Goal: Information Seeking & Learning: Learn about a topic

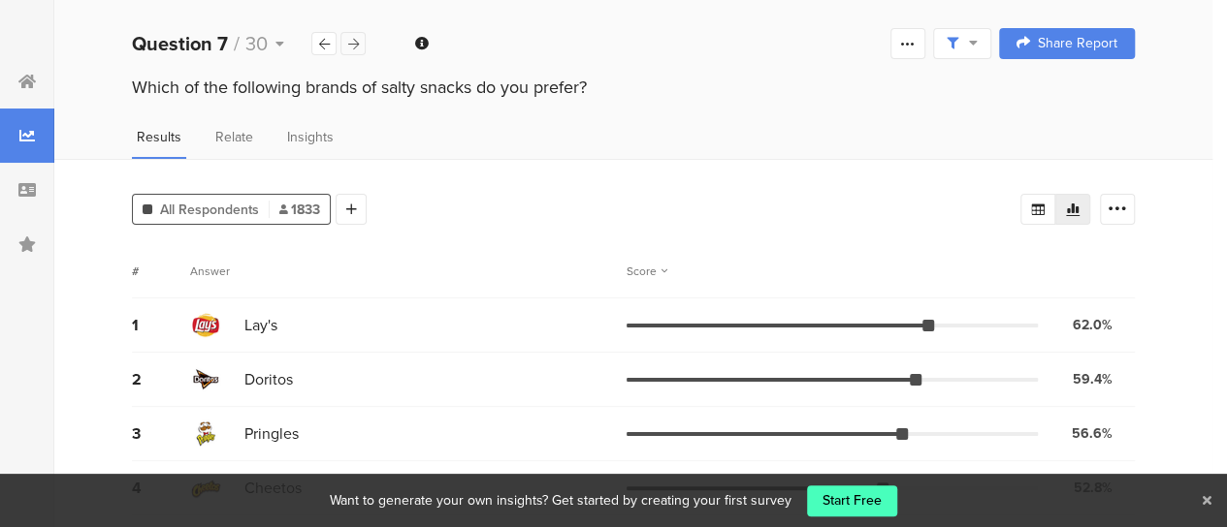
click at [354, 48] on icon at bounding box center [353, 44] width 11 height 13
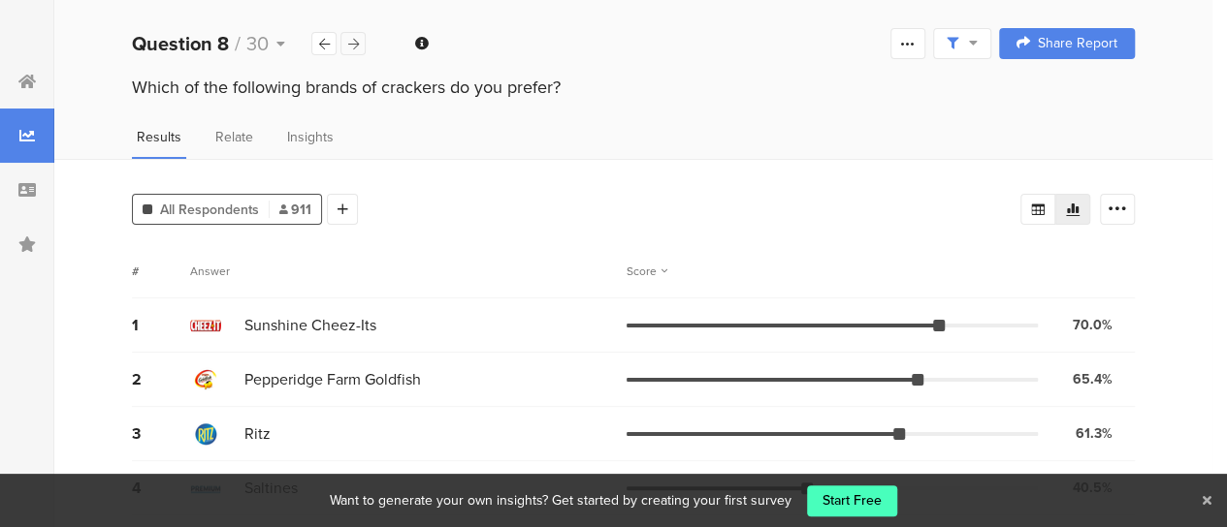
click at [357, 49] on icon at bounding box center [353, 44] width 11 height 13
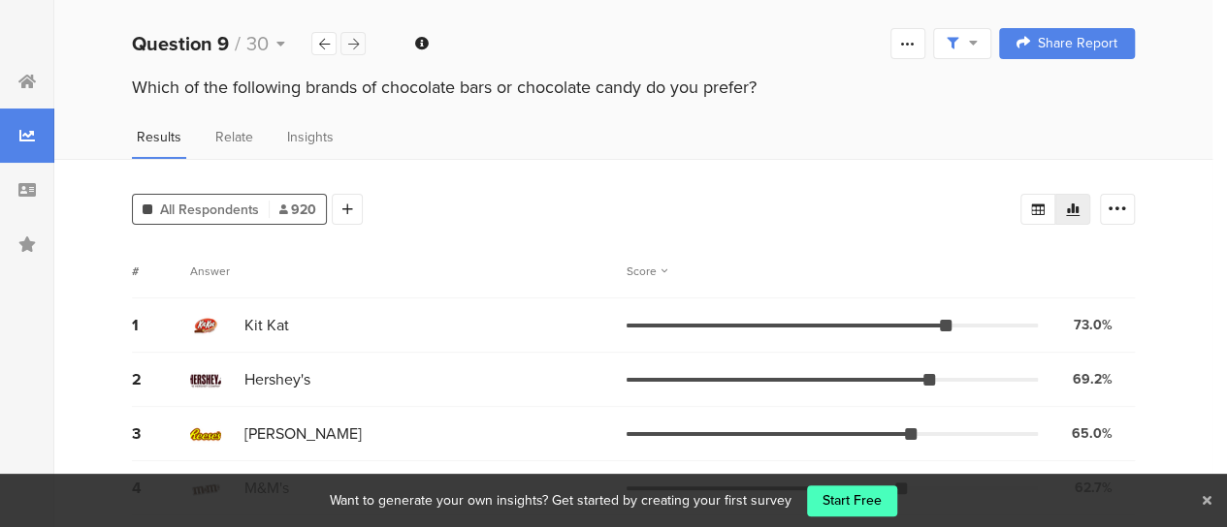
click at [359, 50] on div at bounding box center [352, 43] width 25 height 23
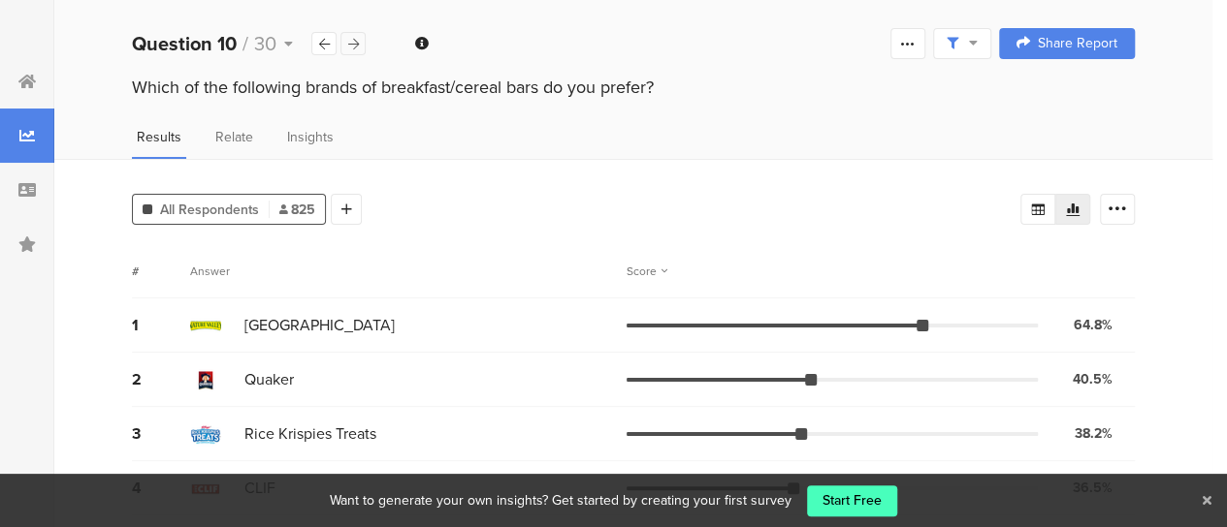
click at [350, 44] on icon at bounding box center [353, 44] width 11 height 13
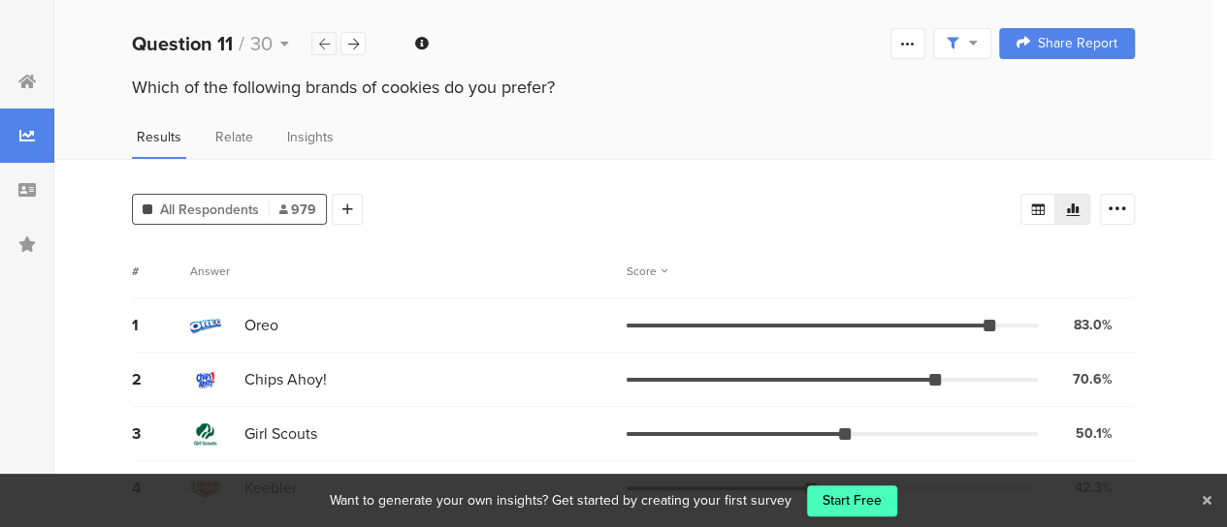
click at [327, 45] on icon at bounding box center [324, 44] width 11 height 13
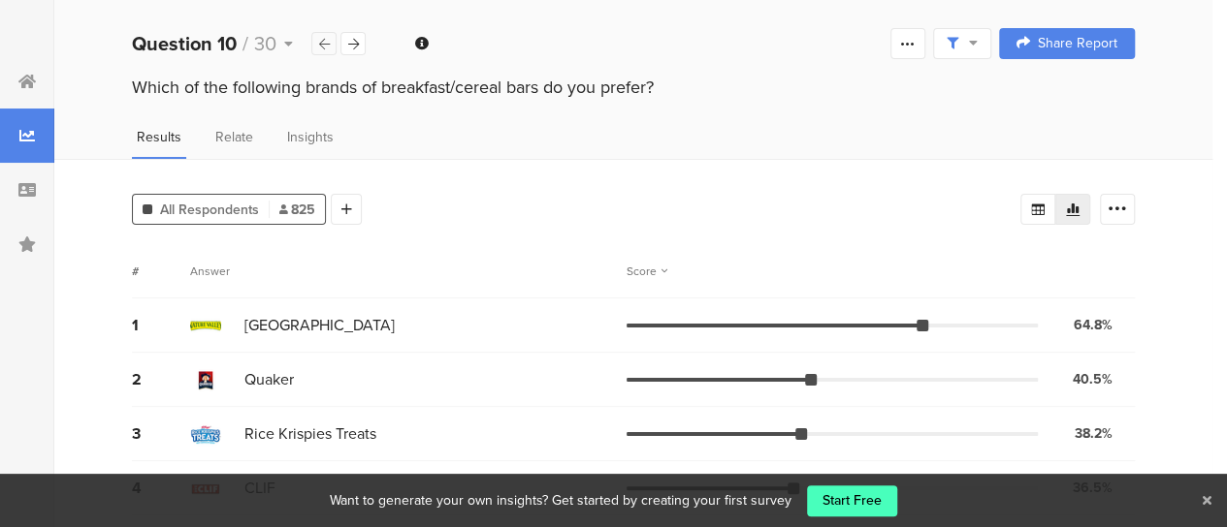
click at [327, 45] on icon at bounding box center [324, 44] width 11 height 13
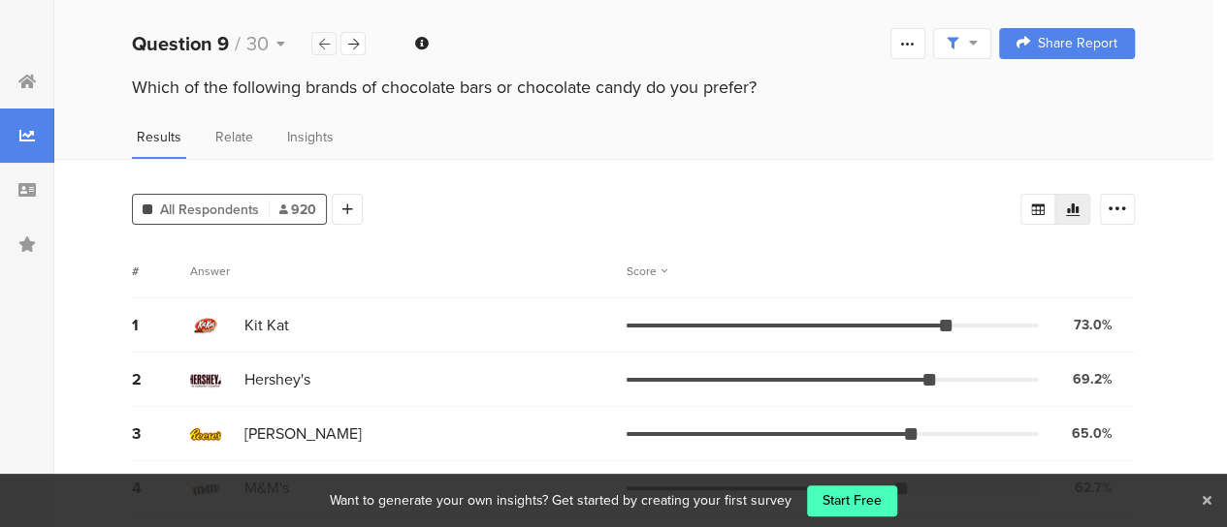
click at [327, 45] on icon at bounding box center [324, 44] width 11 height 13
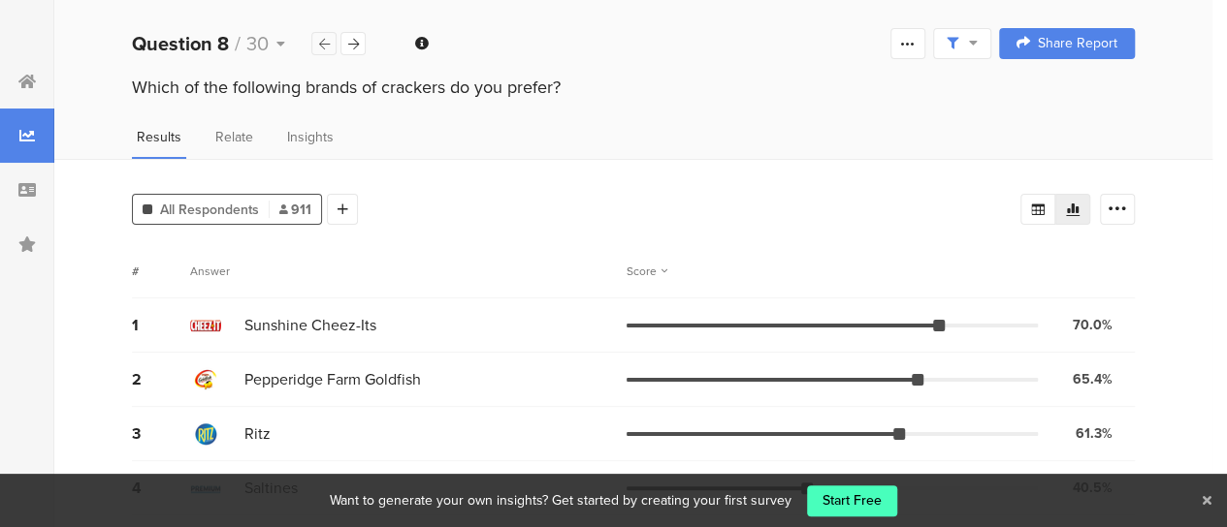
click at [327, 45] on icon at bounding box center [324, 44] width 11 height 13
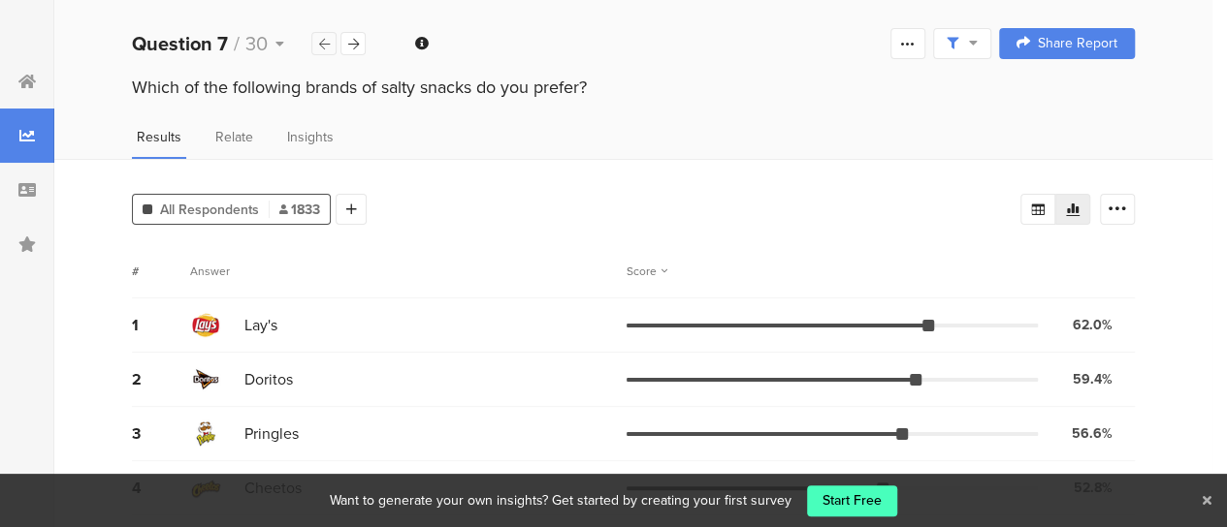
click at [327, 45] on icon at bounding box center [324, 44] width 11 height 13
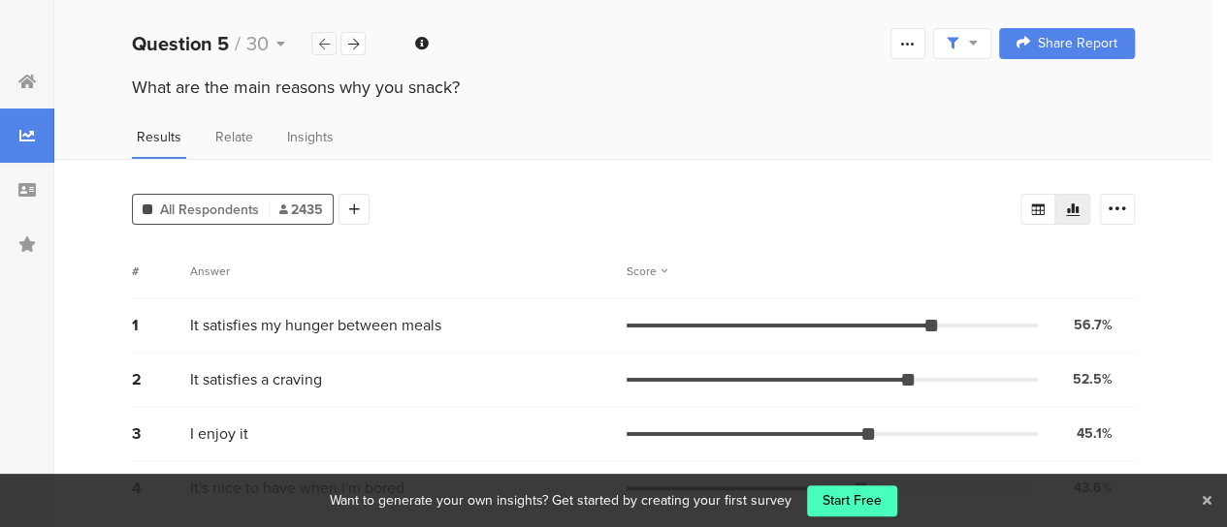
click at [327, 45] on icon at bounding box center [324, 44] width 11 height 13
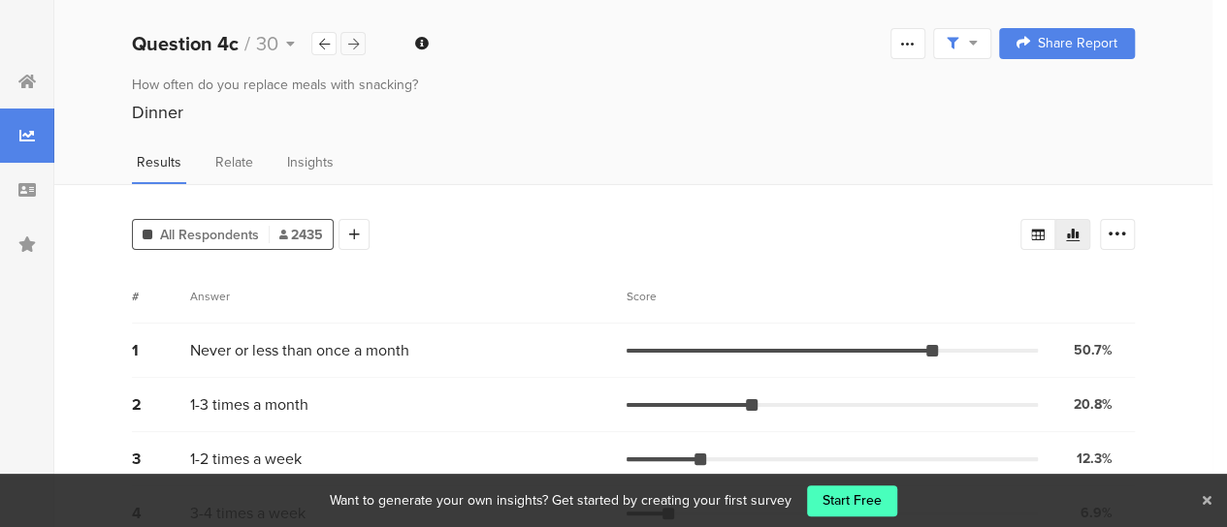
click at [351, 42] on icon at bounding box center [353, 44] width 11 height 13
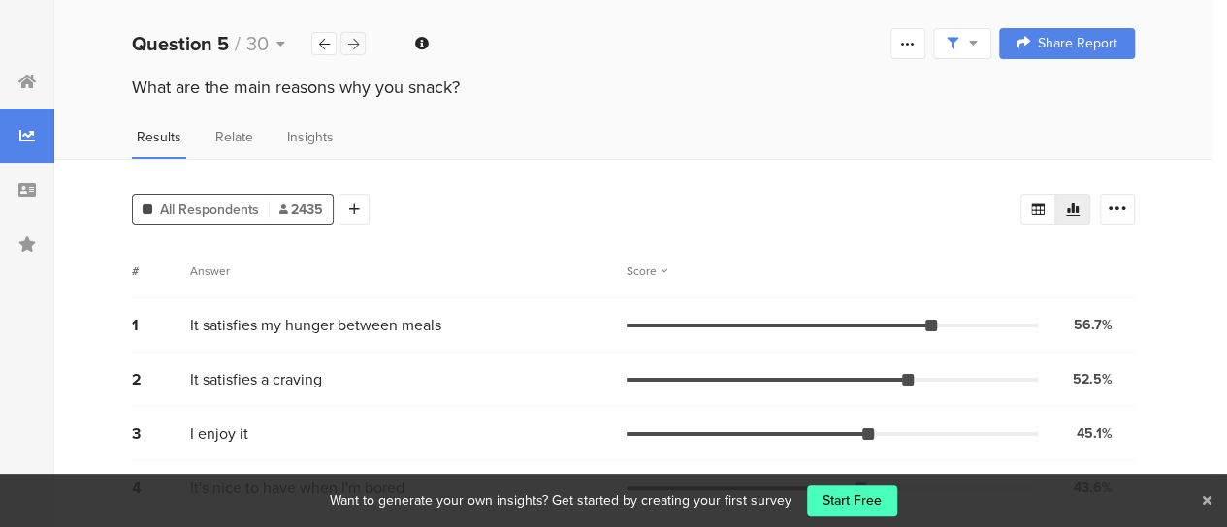
click at [351, 42] on icon at bounding box center [353, 44] width 11 height 13
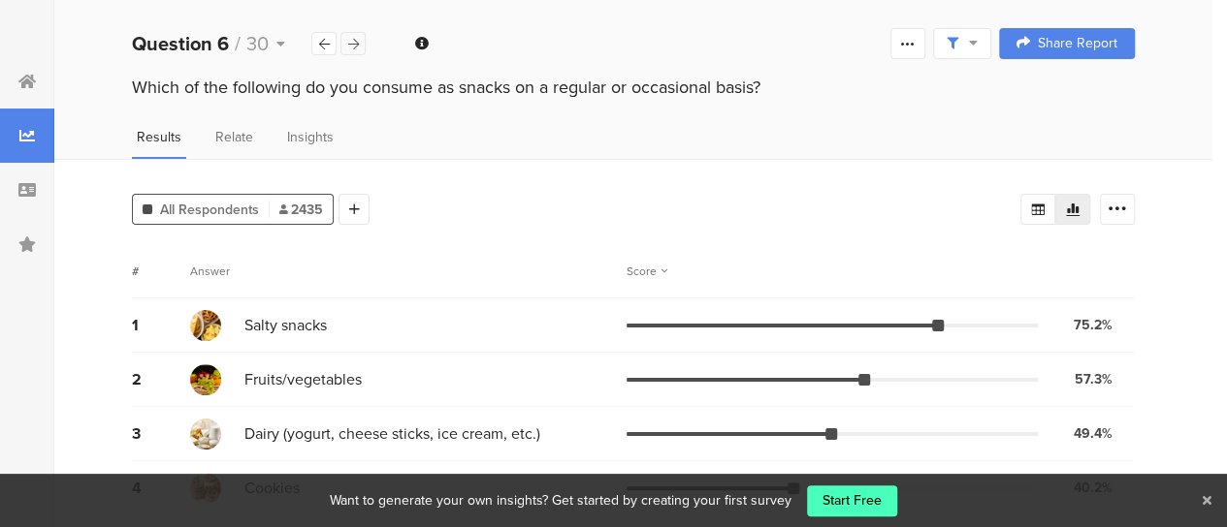
click at [351, 42] on icon at bounding box center [353, 44] width 11 height 13
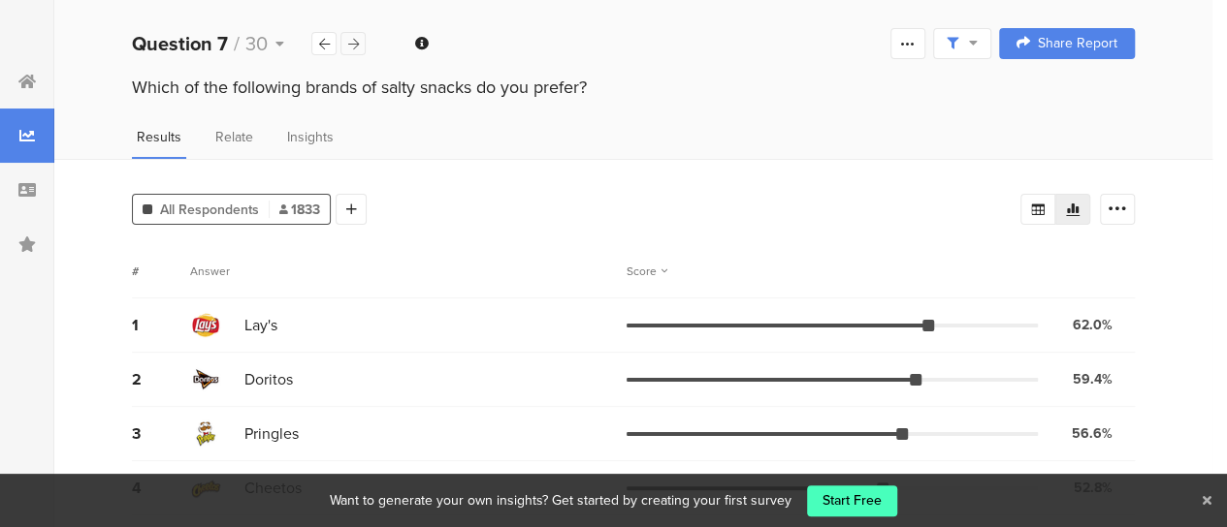
click at [351, 42] on icon at bounding box center [353, 44] width 11 height 13
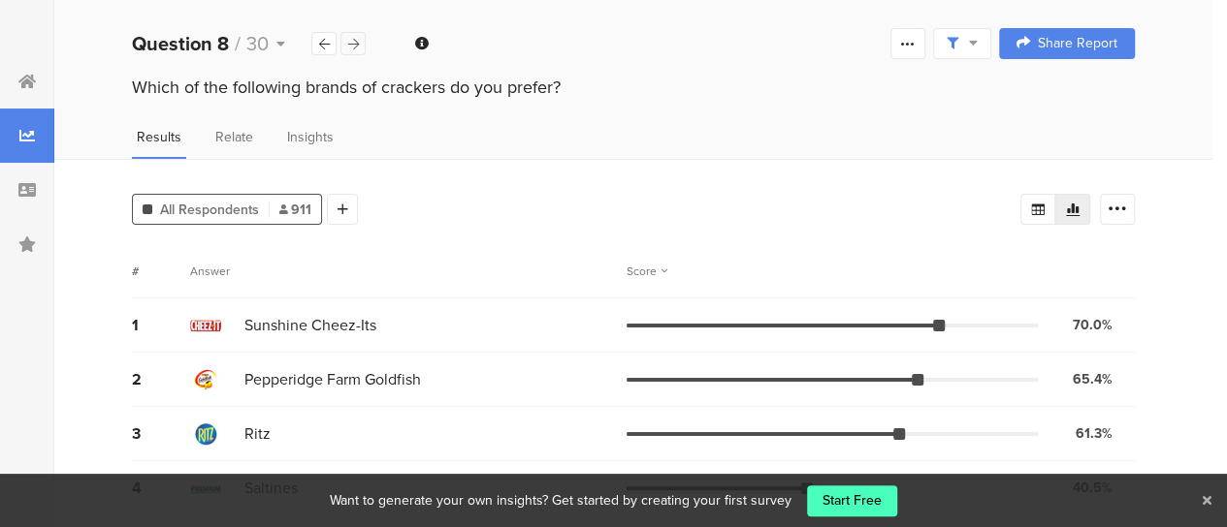
click at [351, 42] on icon at bounding box center [353, 44] width 11 height 13
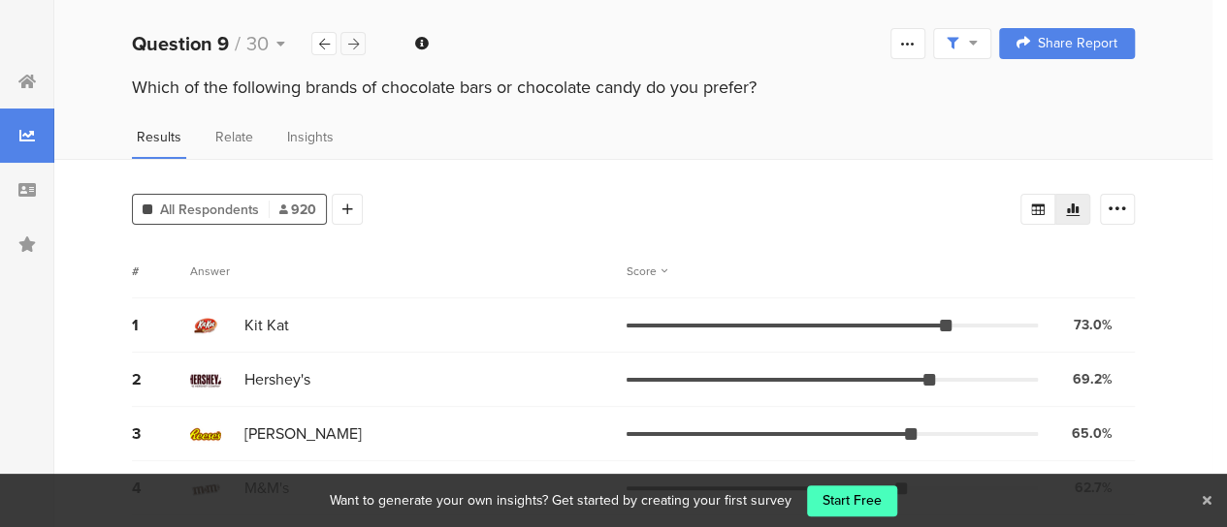
click at [351, 42] on icon at bounding box center [353, 44] width 11 height 13
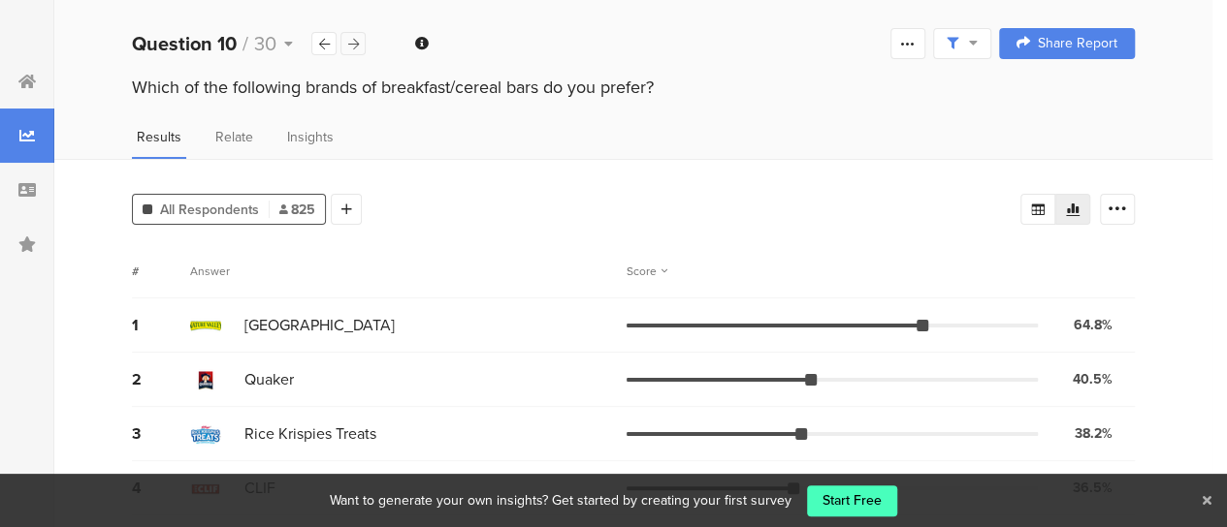
click at [351, 42] on icon at bounding box center [353, 44] width 11 height 13
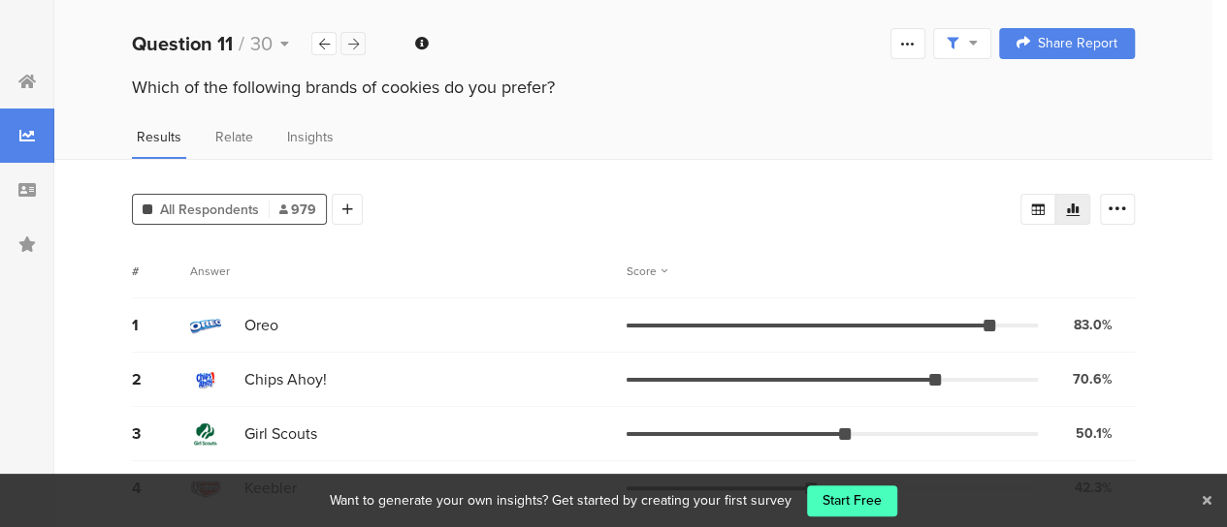
click at [351, 42] on icon at bounding box center [353, 44] width 11 height 13
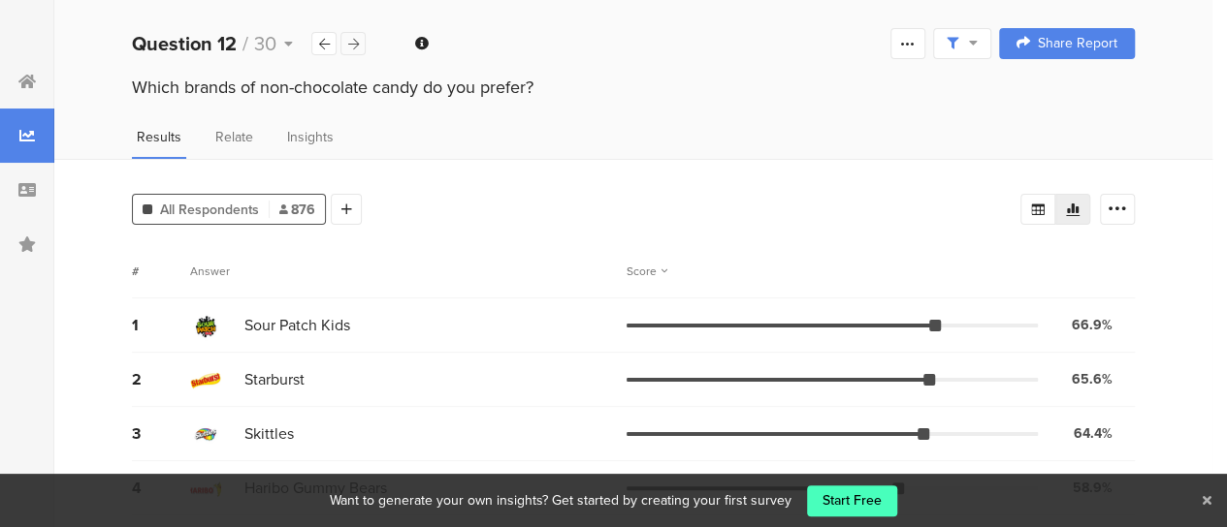
click at [351, 42] on icon at bounding box center [353, 44] width 11 height 13
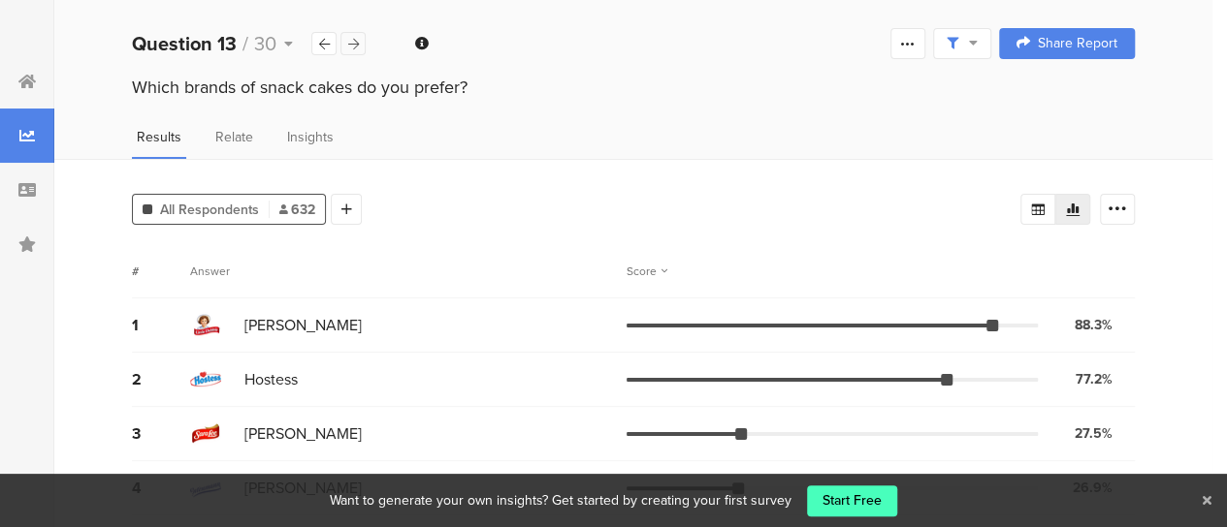
click at [351, 42] on icon at bounding box center [353, 44] width 11 height 13
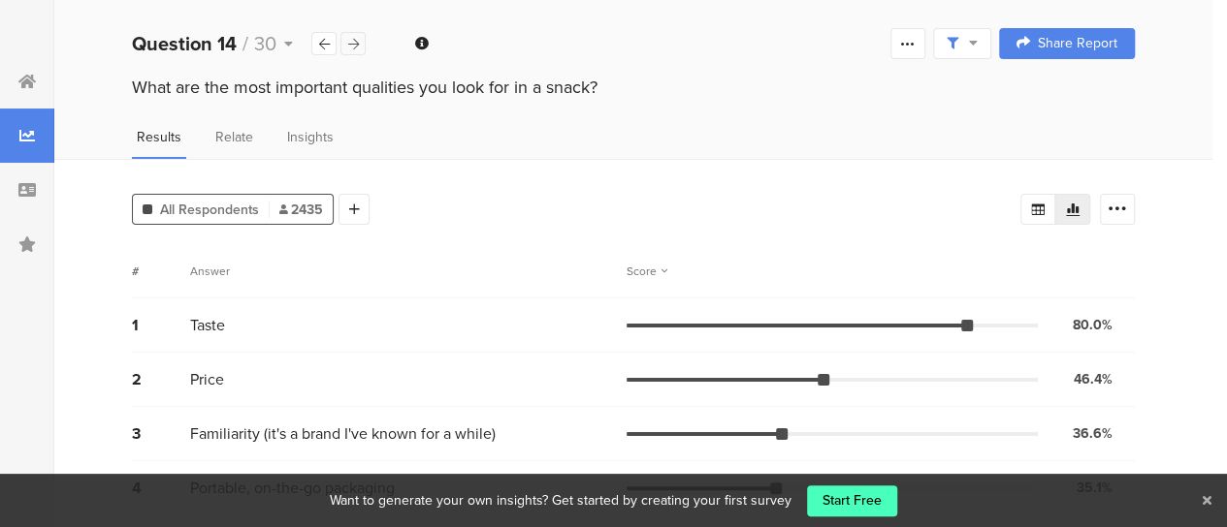
click at [351, 42] on icon at bounding box center [353, 44] width 11 height 13
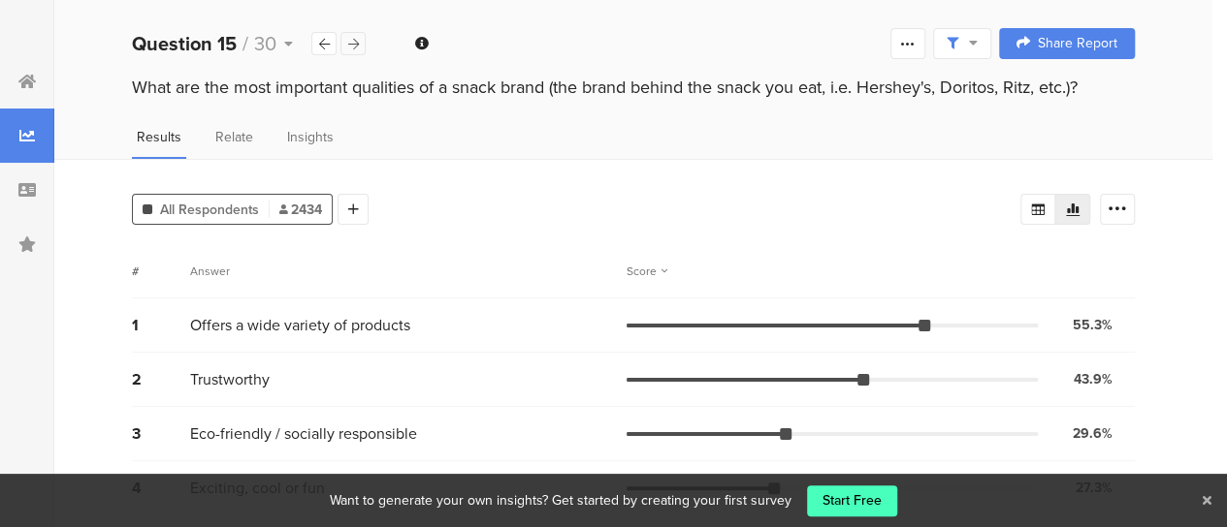
click at [351, 42] on icon at bounding box center [353, 44] width 11 height 13
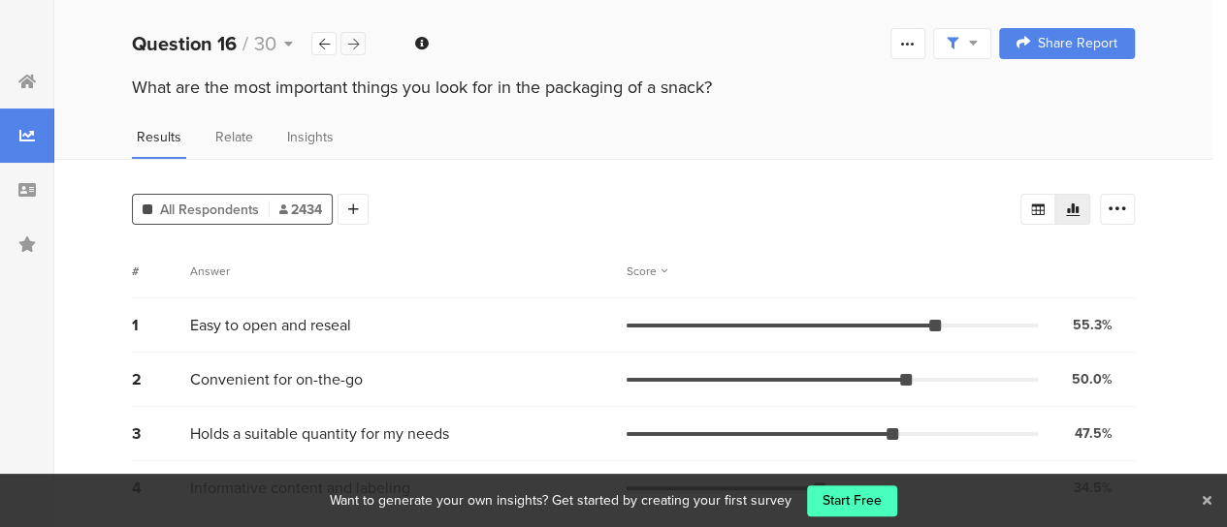
click at [351, 42] on icon at bounding box center [353, 44] width 11 height 13
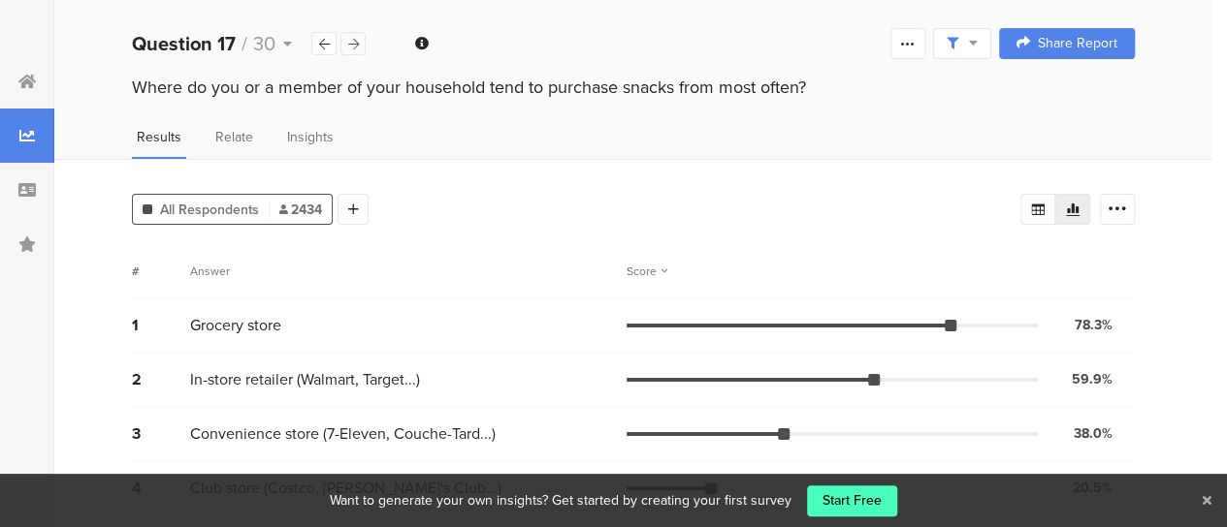
click at [351, 42] on icon at bounding box center [353, 44] width 11 height 13
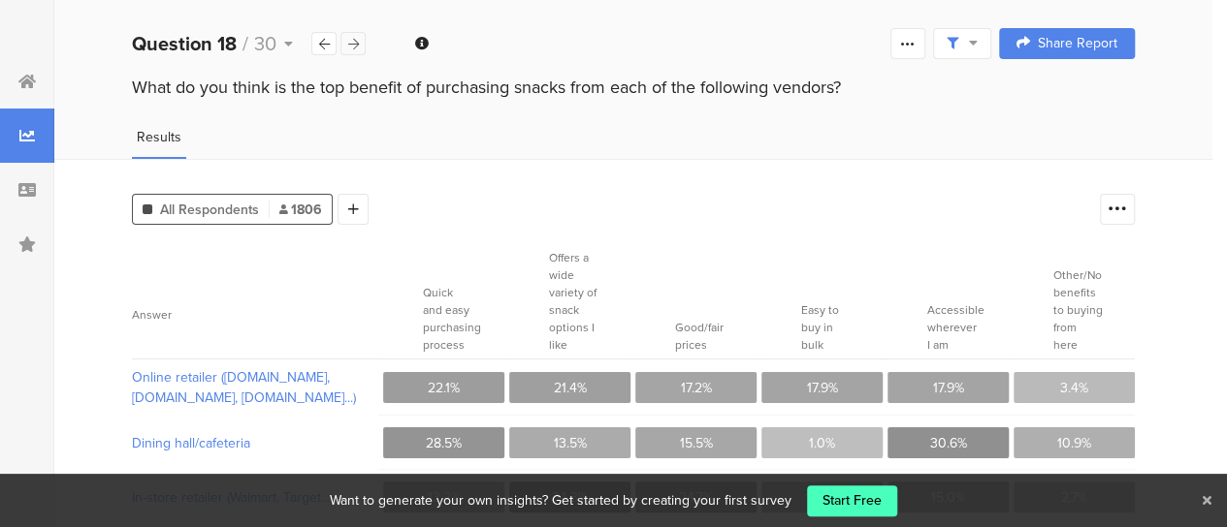
click at [351, 42] on icon at bounding box center [353, 44] width 11 height 13
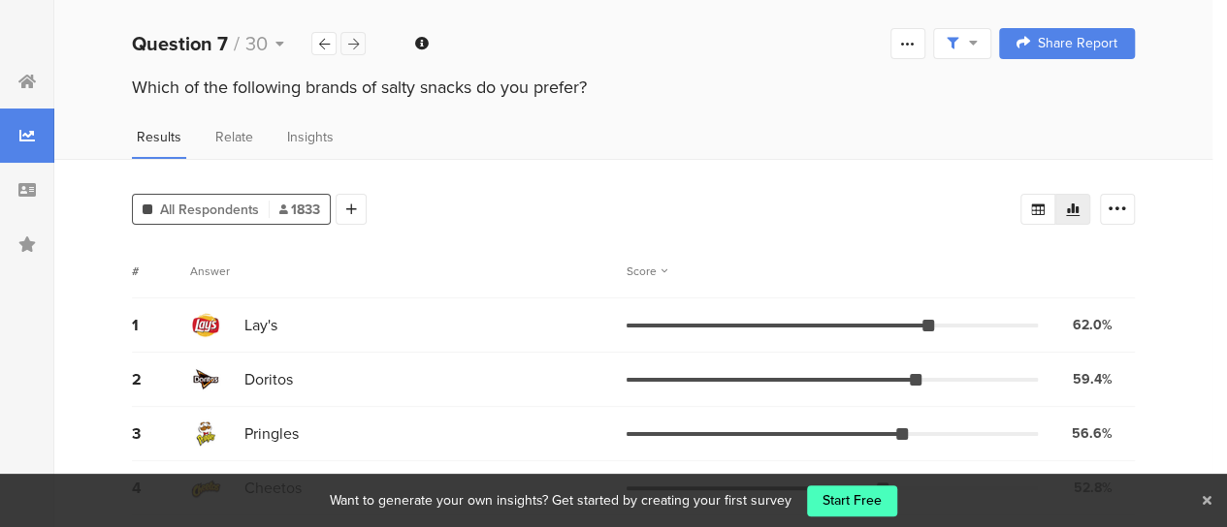
click at [348, 43] on icon at bounding box center [353, 44] width 11 height 13
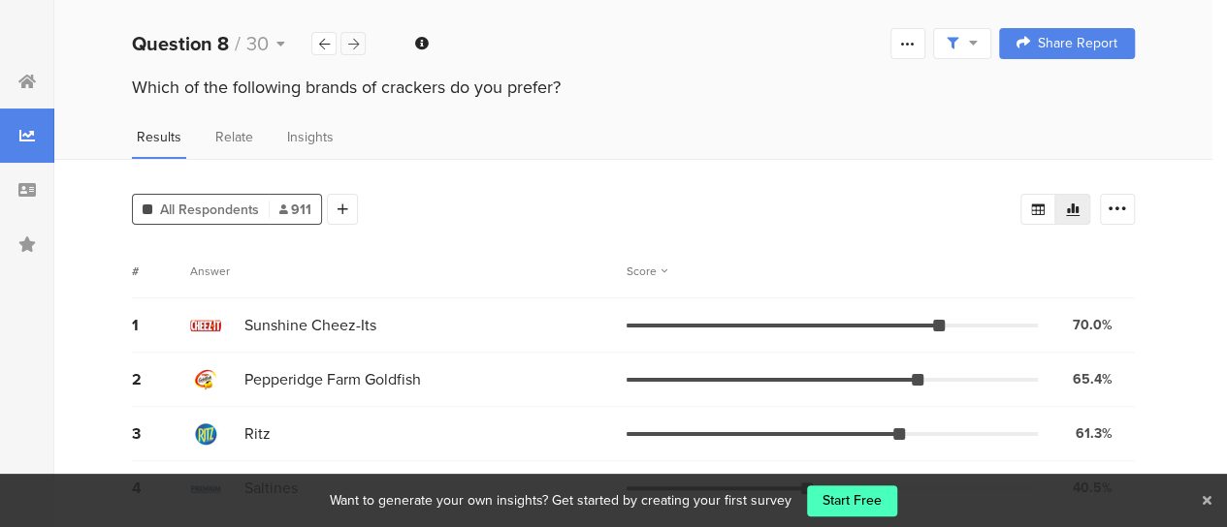
click at [348, 43] on icon at bounding box center [353, 44] width 11 height 13
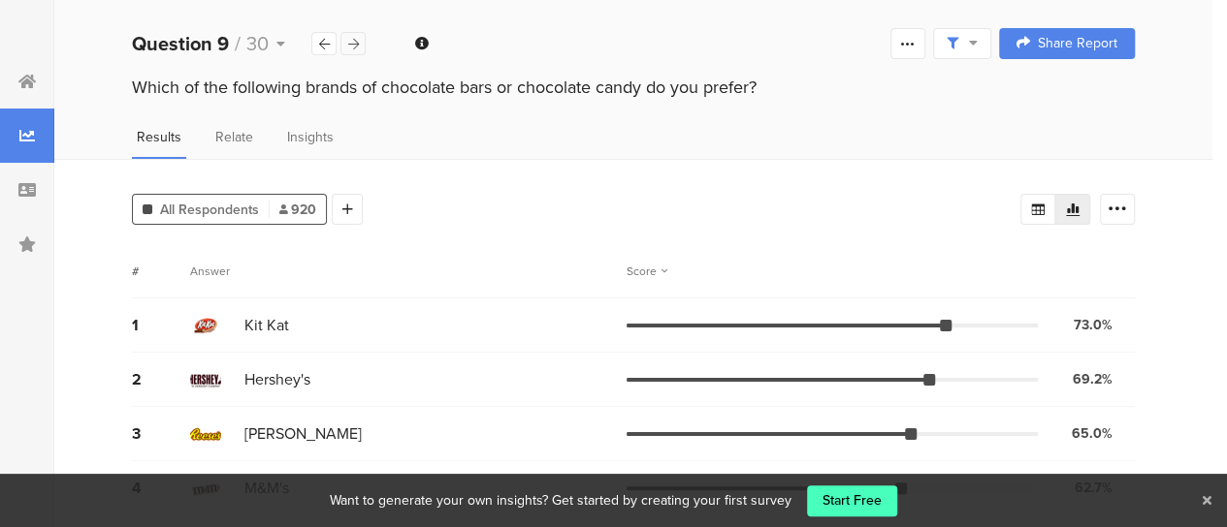
click at [348, 43] on icon at bounding box center [353, 44] width 11 height 13
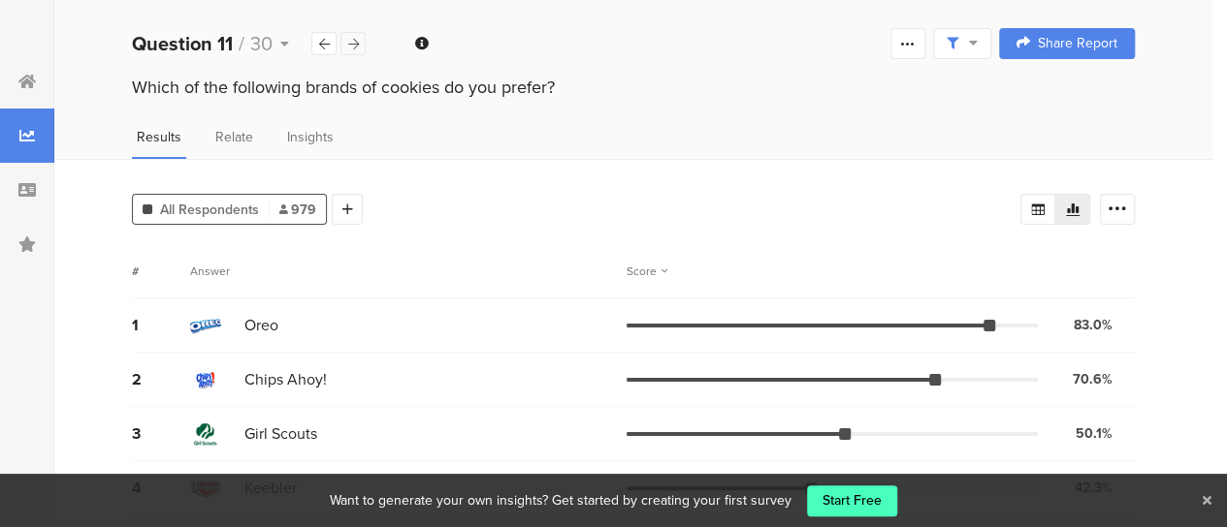
click at [348, 43] on icon at bounding box center [353, 44] width 11 height 13
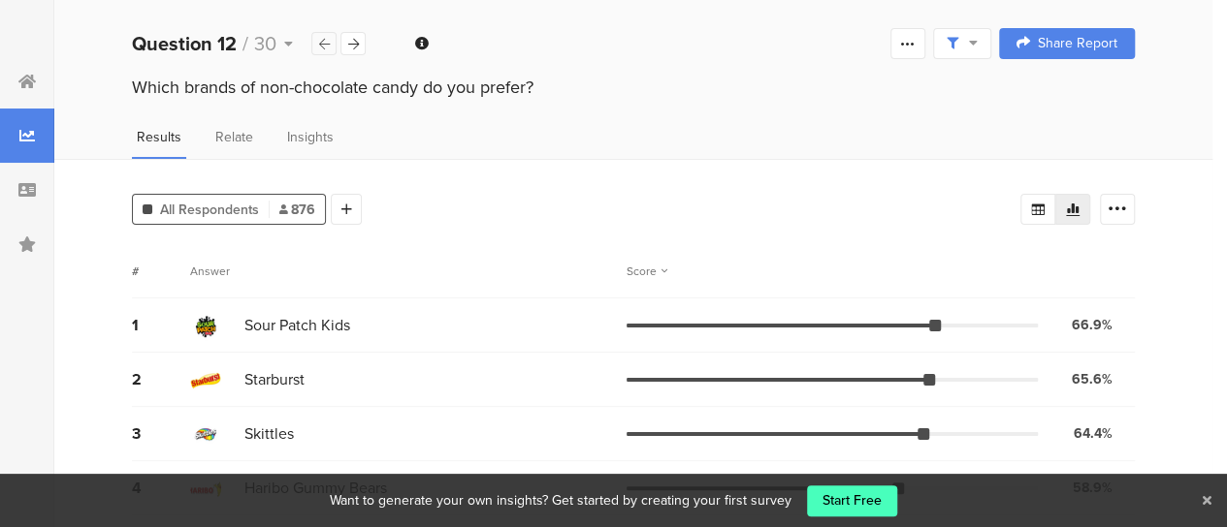
click at [320, 43] on icon at bounding box center [324, 44] width 11 height 13
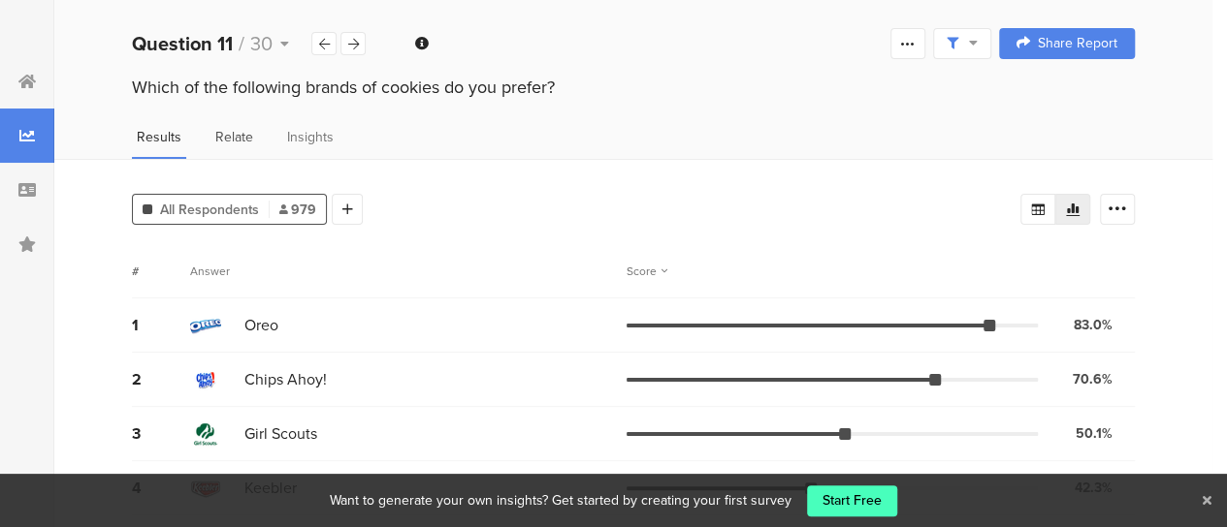
click at [242, 139] on span "Relate" at bounding box center [234, 137] width 38 height 20
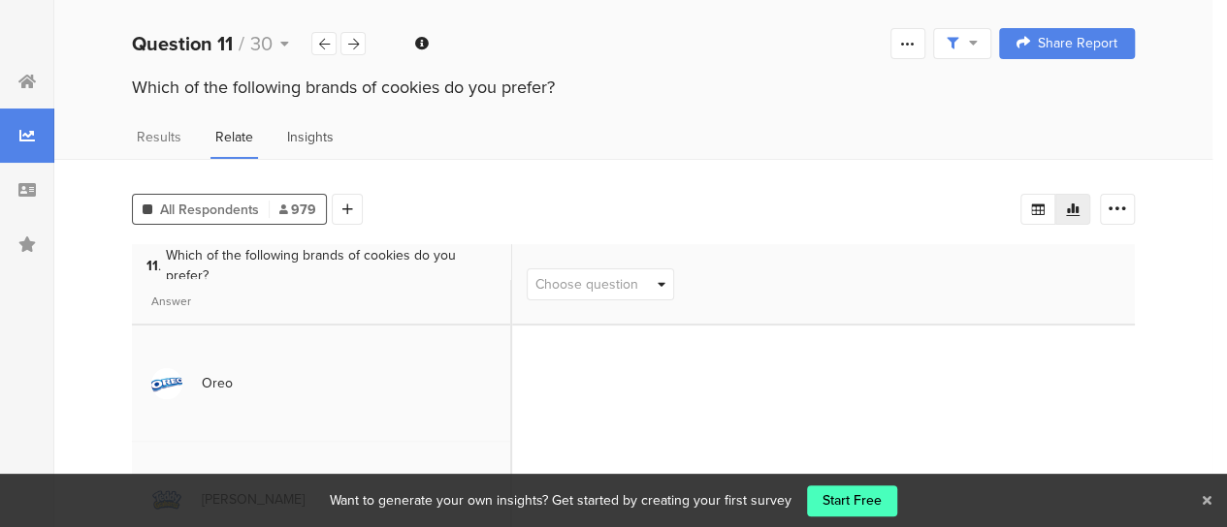
click at [309, 137] on span "Insights" at bounding box center [310, 137] width 47 height 20
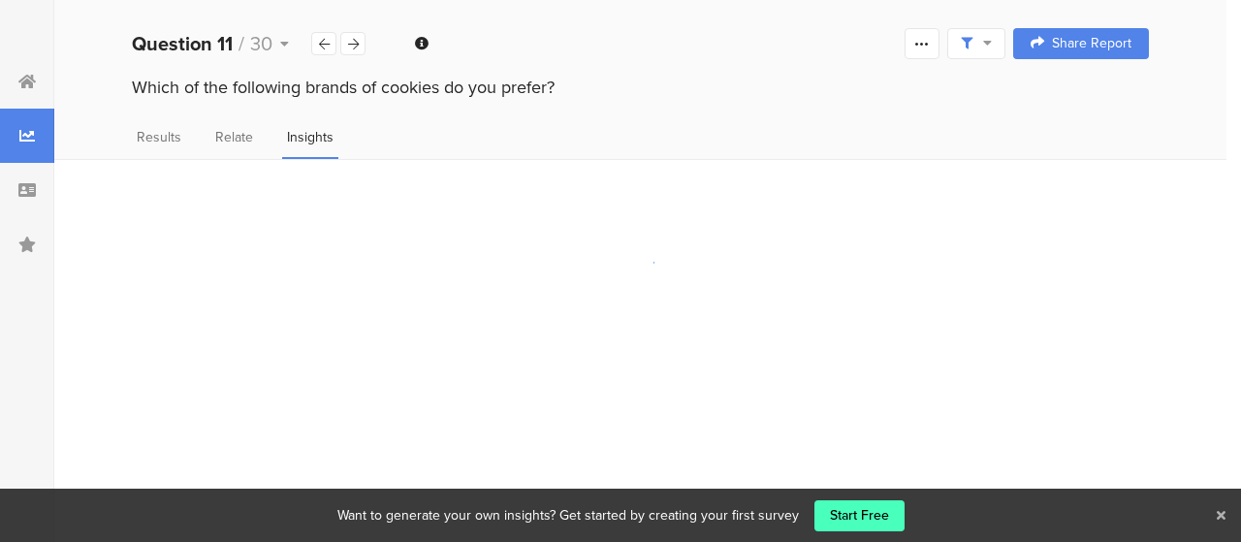
click at [1222, 517] on icon at bounding box center [1221, 515] width 9 height 13
